Goal: Check status: Check status

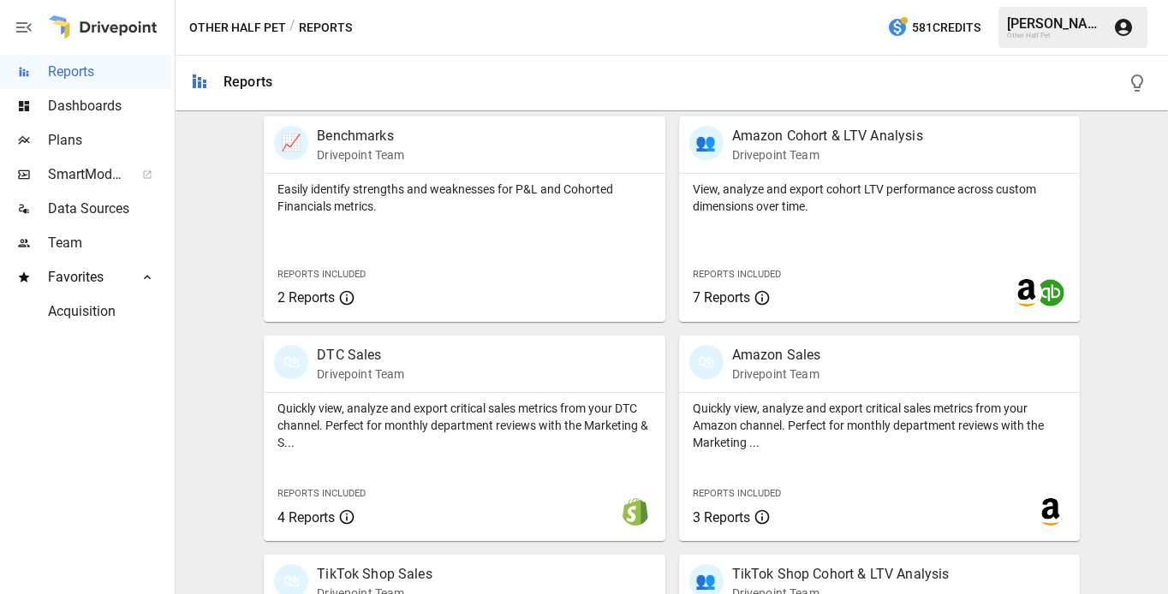
scroll to position [784, 0]
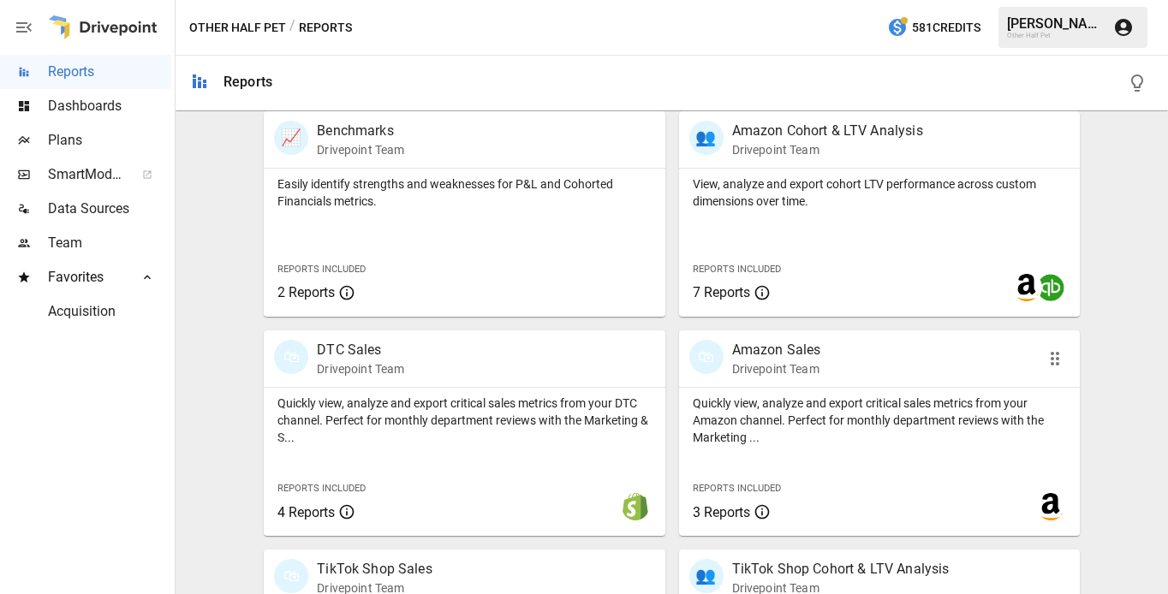
click at [775, 356] on p "Amazon Sales" at bounding box center [776, 350] width 89 height 21
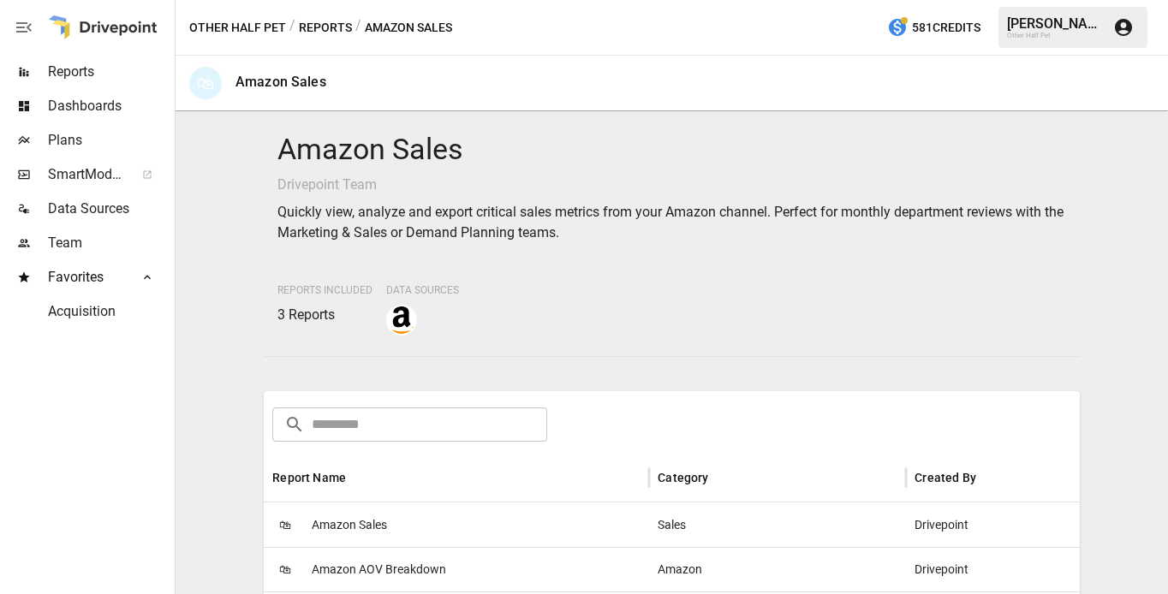
click at [349, 528] on span "Amazon Sales" at bounding box center [349, 526] width 75 height 44
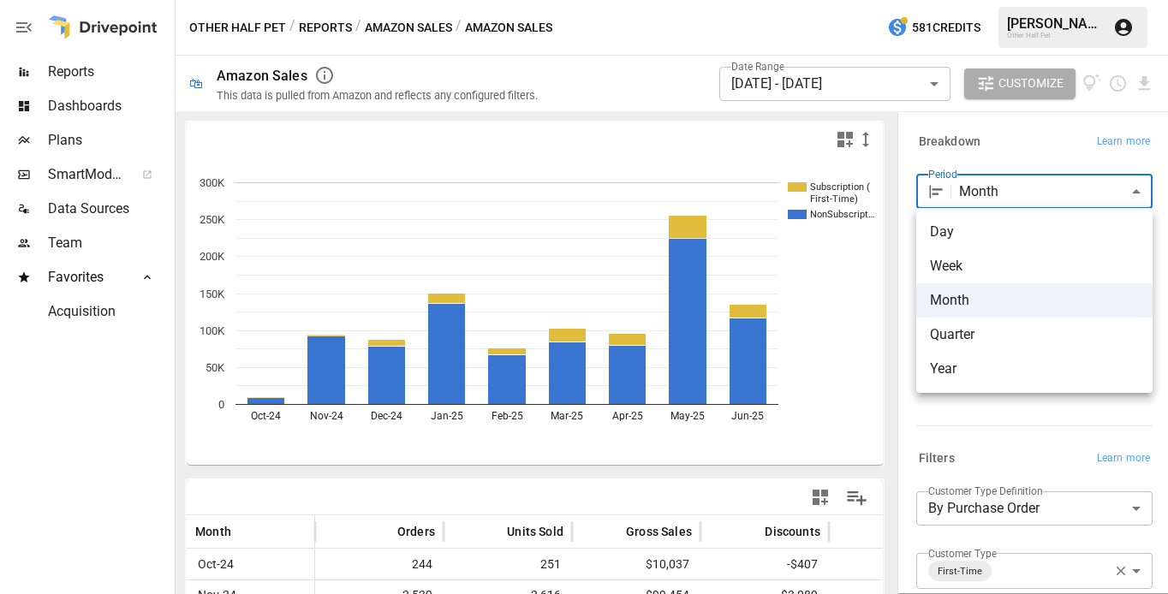
click at [1001, 0] on body "Reports Dashboards Plans SmartModel ™ Data Sources Team Favorites Acquisition O…" at bounding box center [584, 0] width 1168 height 0
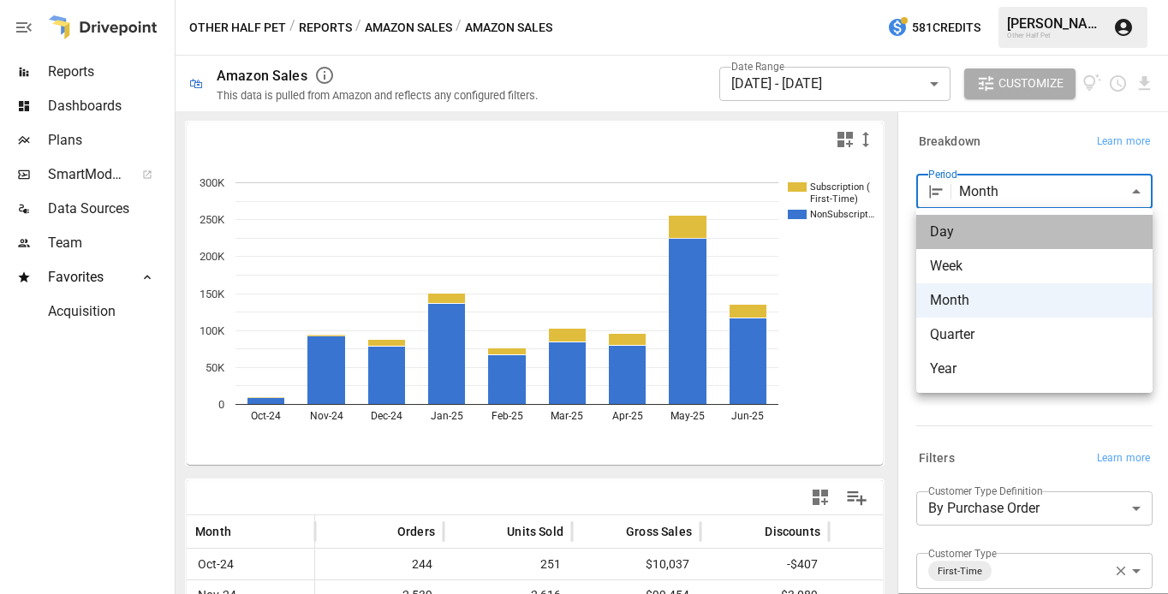
click at [964, 229] on span "Day" at bounding box center [1034, 232] width 209 height 21
type input "***"
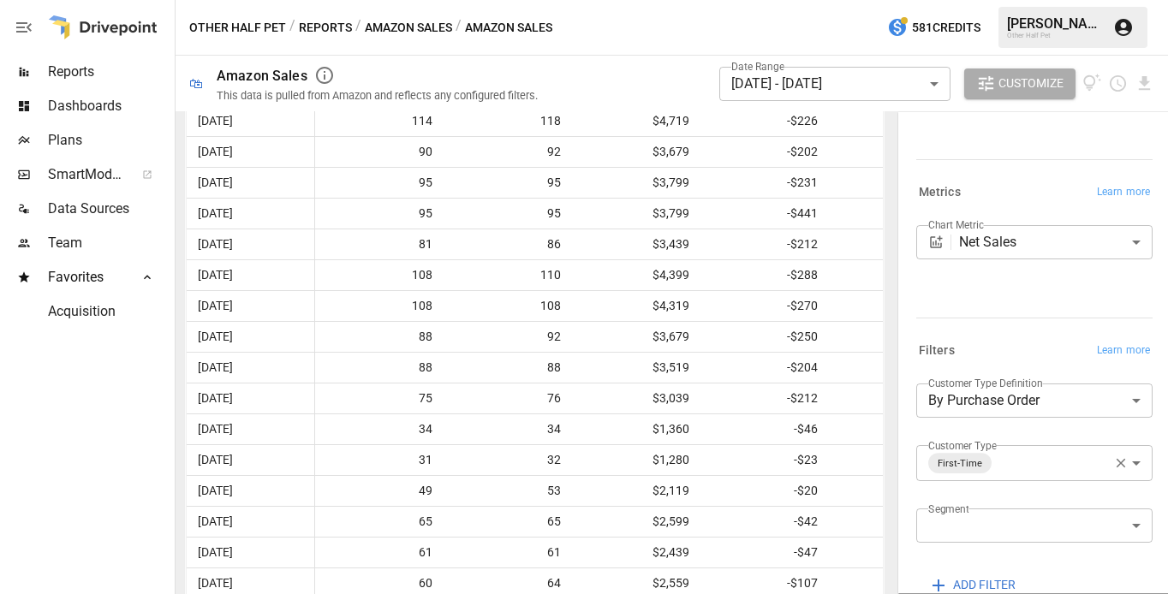
scroll to position [131, 0]
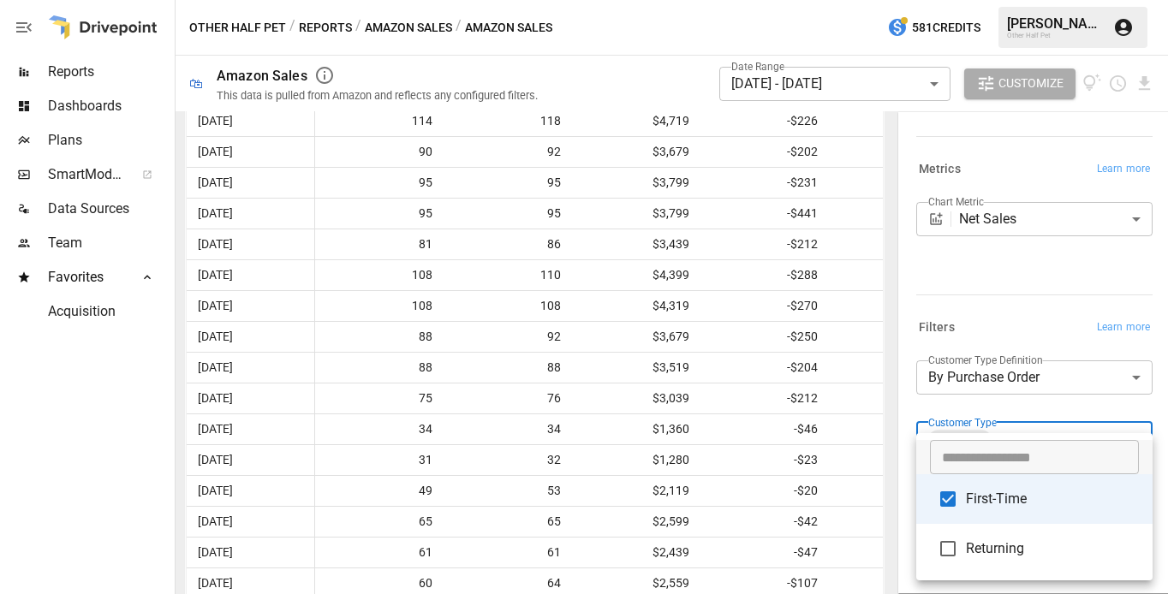
click at [1011, 0] on body "Reports Dashboards Plans SmartModel ™ Data Sources Team Favorites Acquisition O…" at bounding box center [584, 0] width 1168 height 0
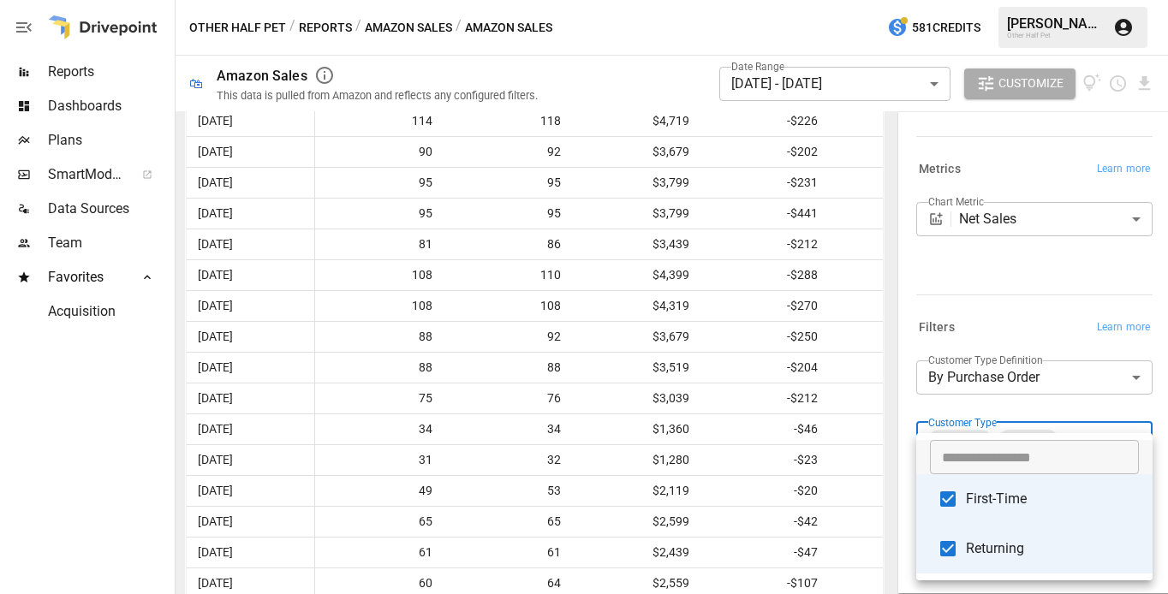
type input "**********"
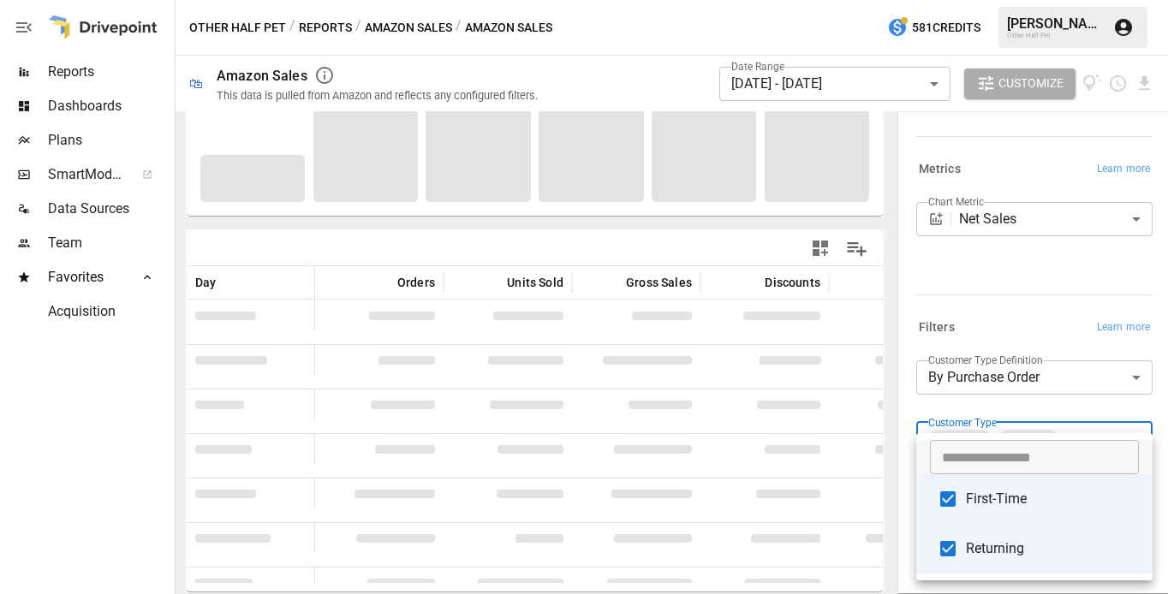
scroll to position [249, 0]
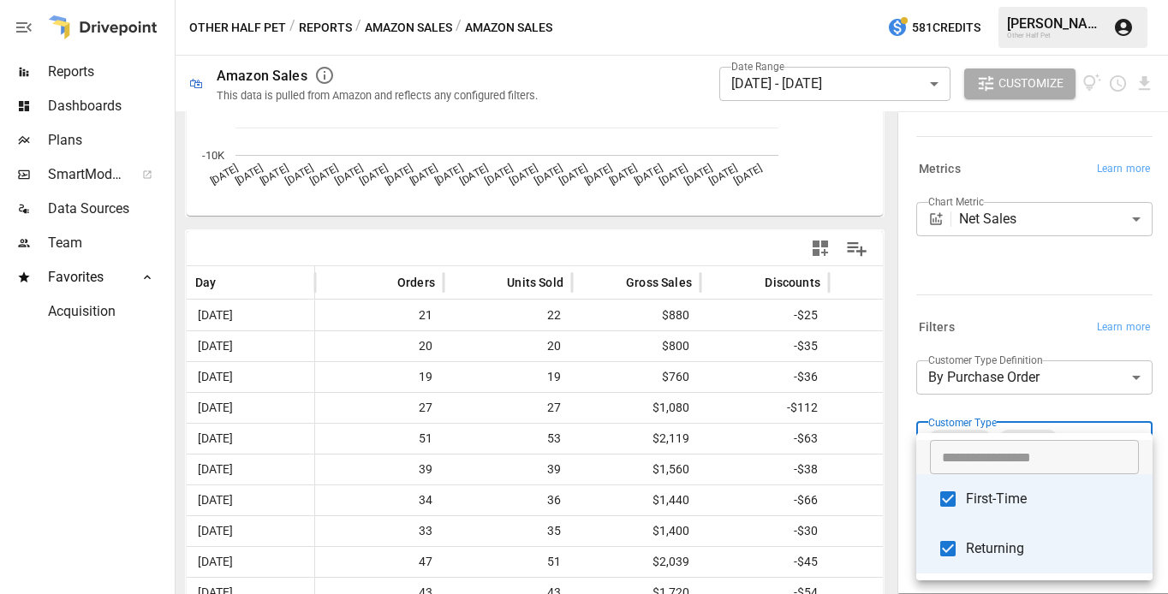
click at [963, 313] on div at bounding box center [584, 297] width 1168 height 594
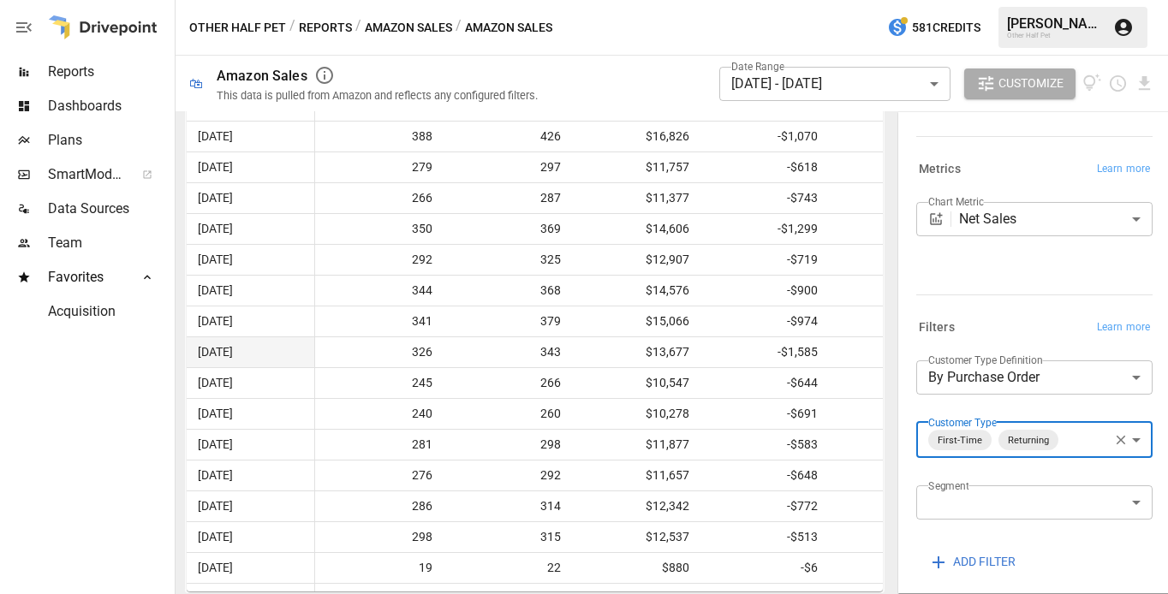
scroll to position [7334, 0]
